Goal: Transaction & Acquisition: Purchase product/service

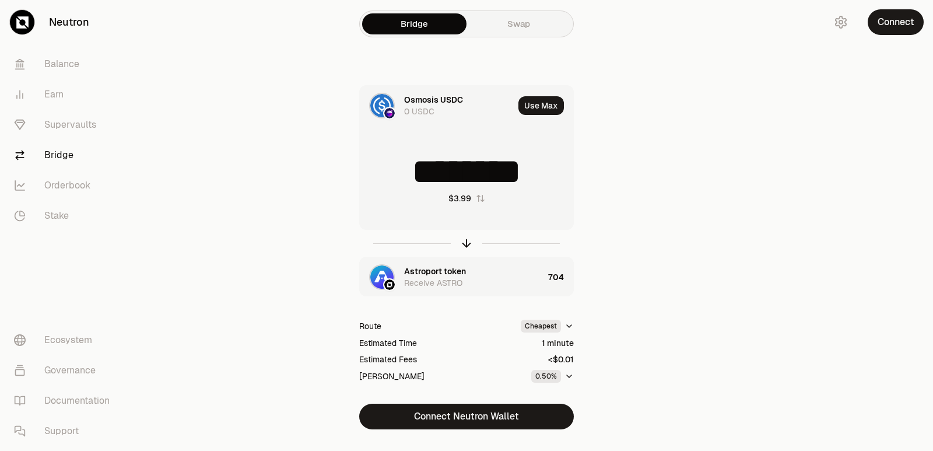
click at [463, 244] on icon "button" at bounding box center [466, 243] width 13 height 13
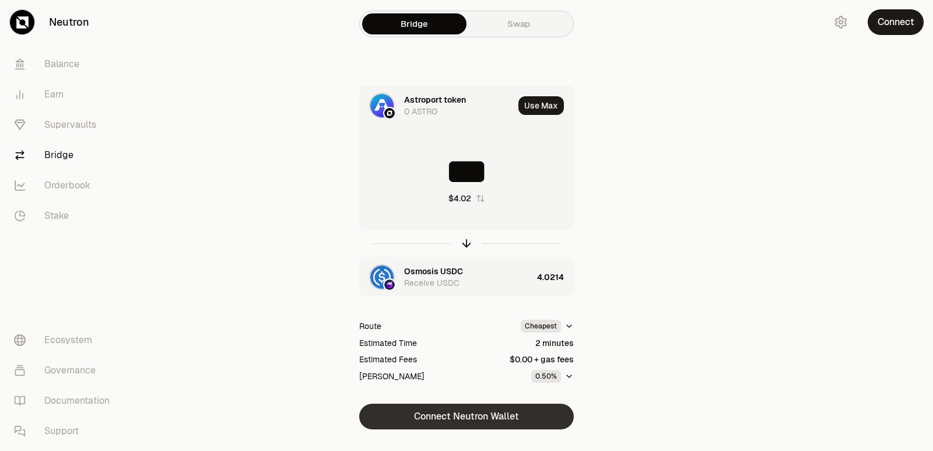
click at [458, 414] on button "Connect Neutron Wallet" at bounding box center [466, 416] width 215 height 26
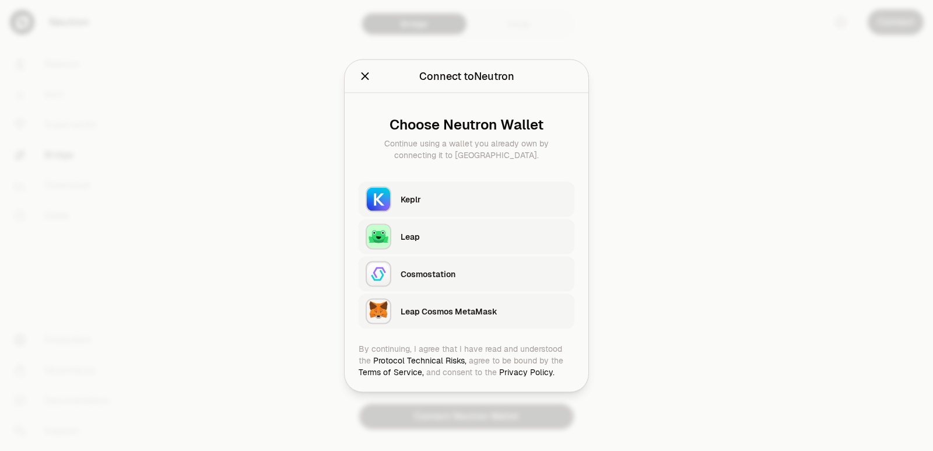
click at [437, 201] on div "Keplr" at bounding box center [484, 199] width 167 height 12
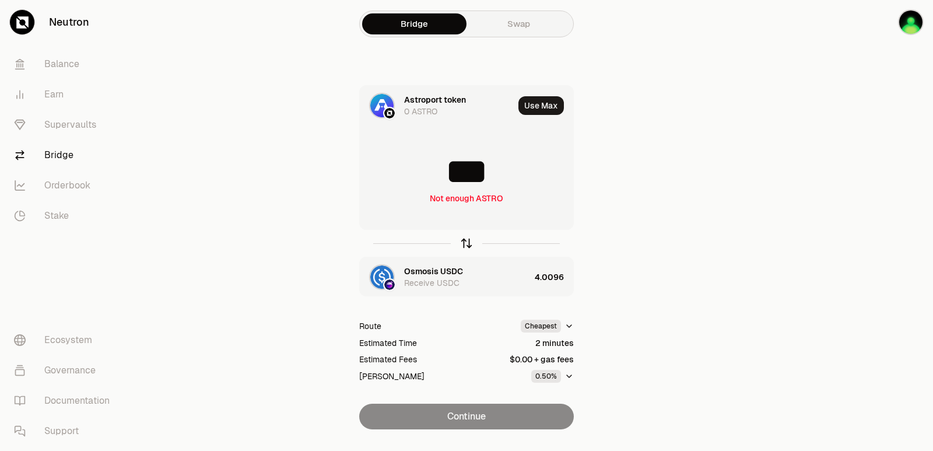
click at [463, 241] on icon "button" at bounding box center [466, 243] width 13 height 13
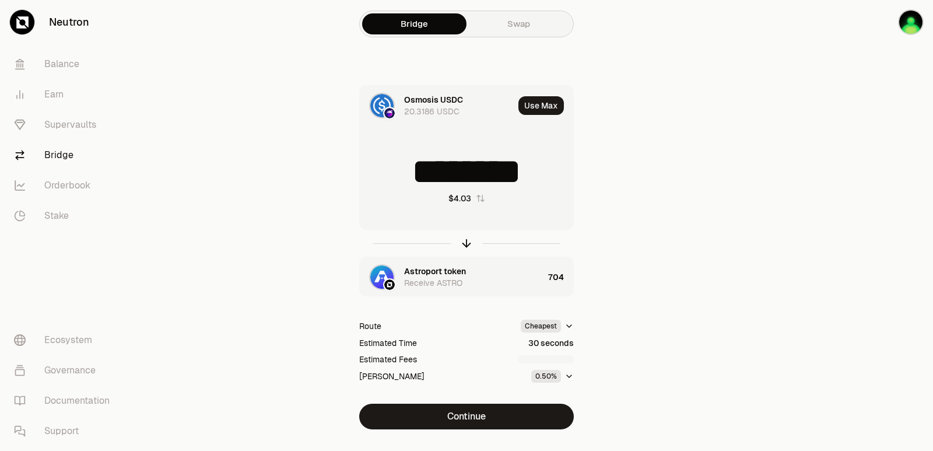
drag, startPoint x: 543, startPoint y: 170, endPoint x: 447, endPoint y: 181, distance: 96.2
click at [447, 181] on input "********" at bounding box center [466, 171] width 213 height 35
click at [466, 243] on icon "button" at bounding box center [466, 243] width 13 height 13
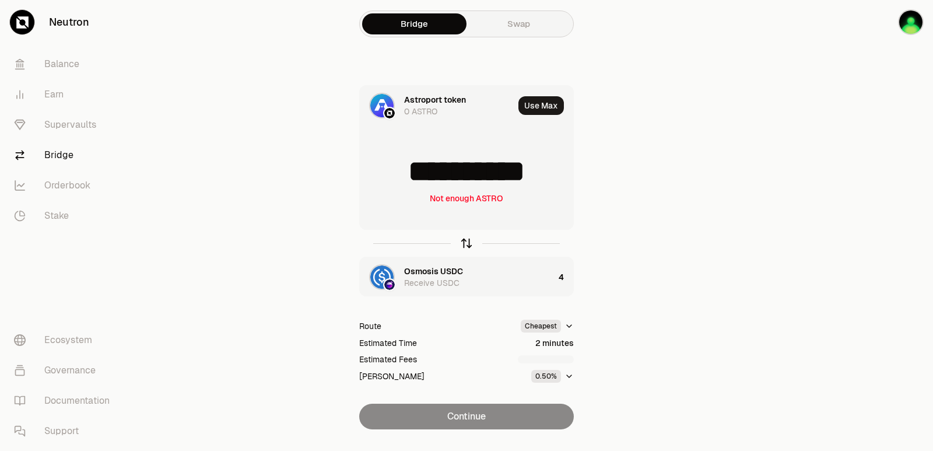
click at [466, 243] on icon "button" at bounding box center [466, 243] width 13 height 13
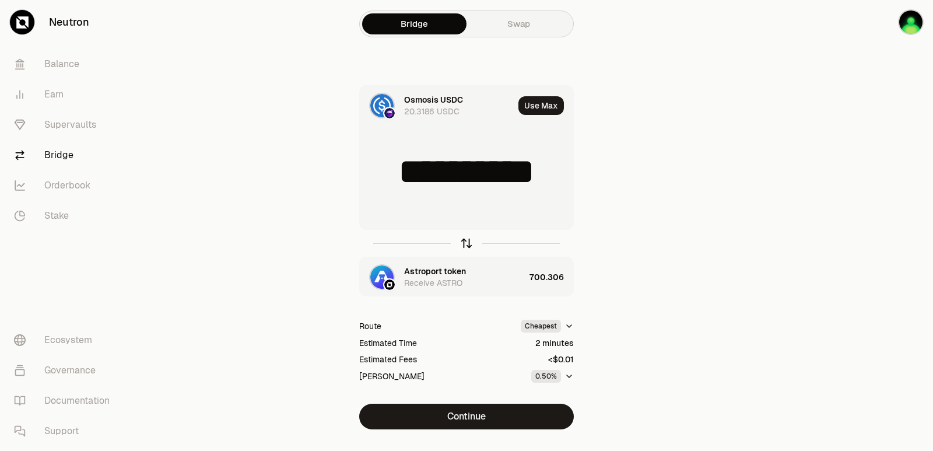
type input "*"
